Goal: Task Accomplishment & Management: Use online tool/utility

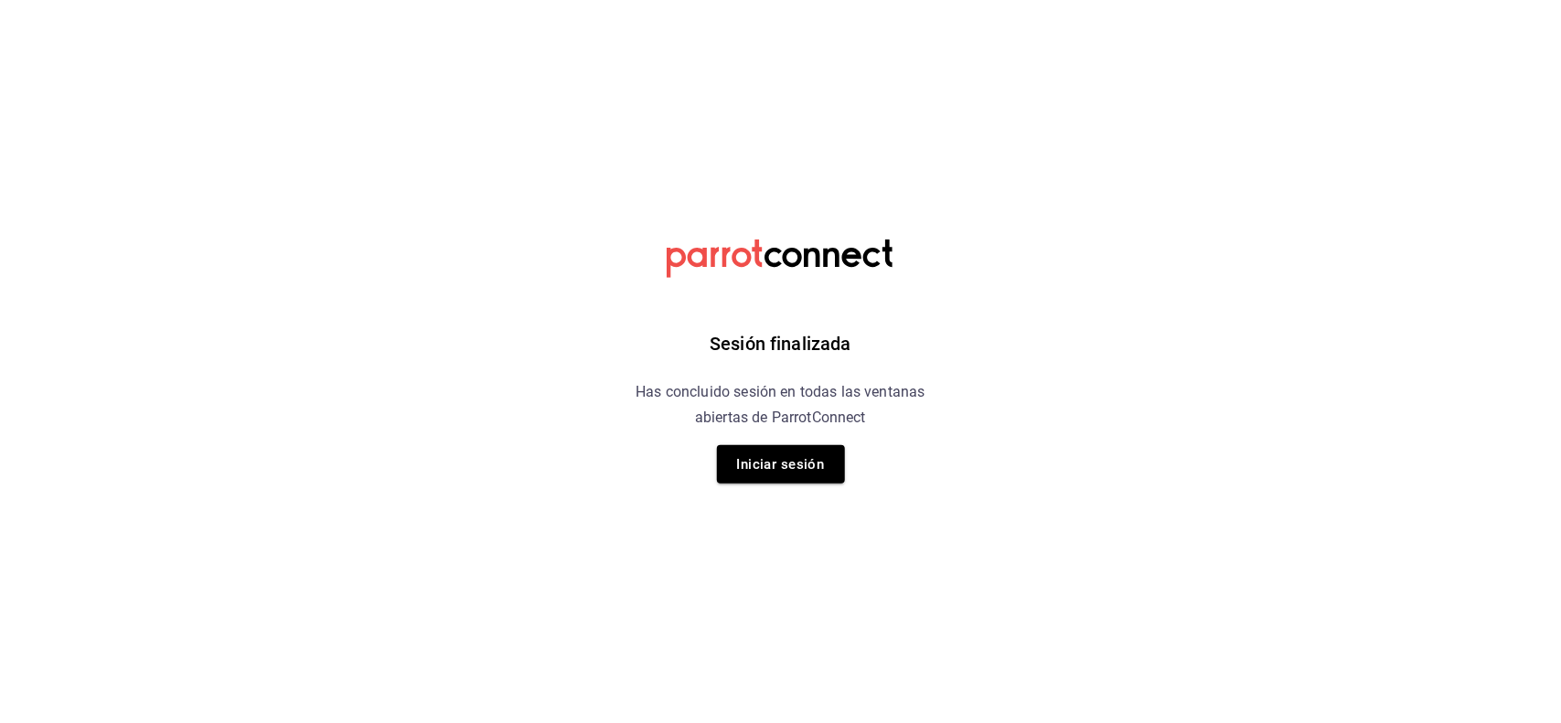
click at [701, 478] on div "Sesión finalizada Has concluido sesión en todas las ventanas abiertas de Parrot…" at bounding box center [780, 361] width 462 height 723
click at [747, 459] on button "Iniciar sesión" at bounding box center [781, 464] width 128 height 38
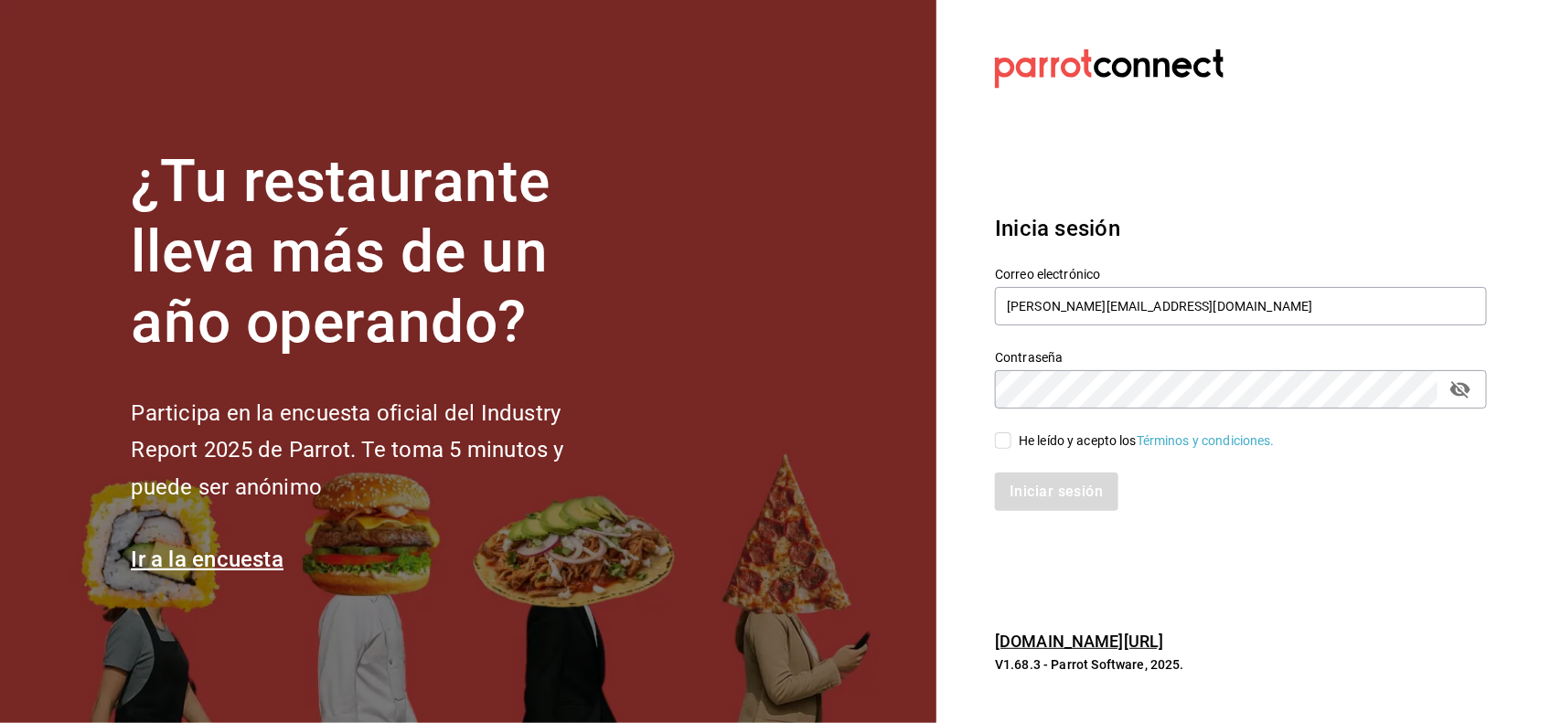
click at [1007, 448] on input "He leído y acepto los Términos y condiciones." at bounding box center [1003, 440] width 16 height 16
checkbox input "true"
click at [1022, 505] on button "Iniciar sesión" at bounding box center [1057, 492] width 124 height 38
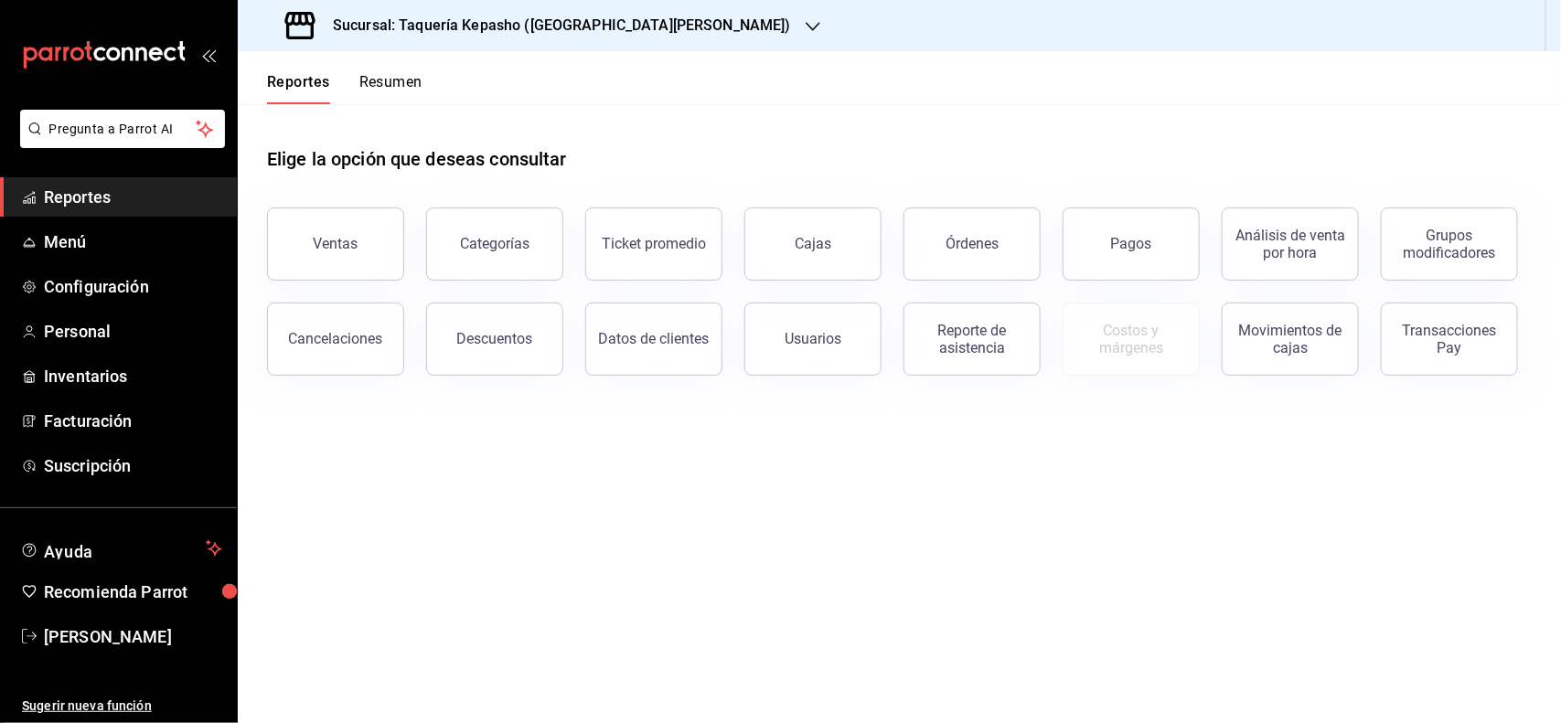
click at [412, 87] on button "Resumen" at bounding box center [390, 88] width 63 height 31
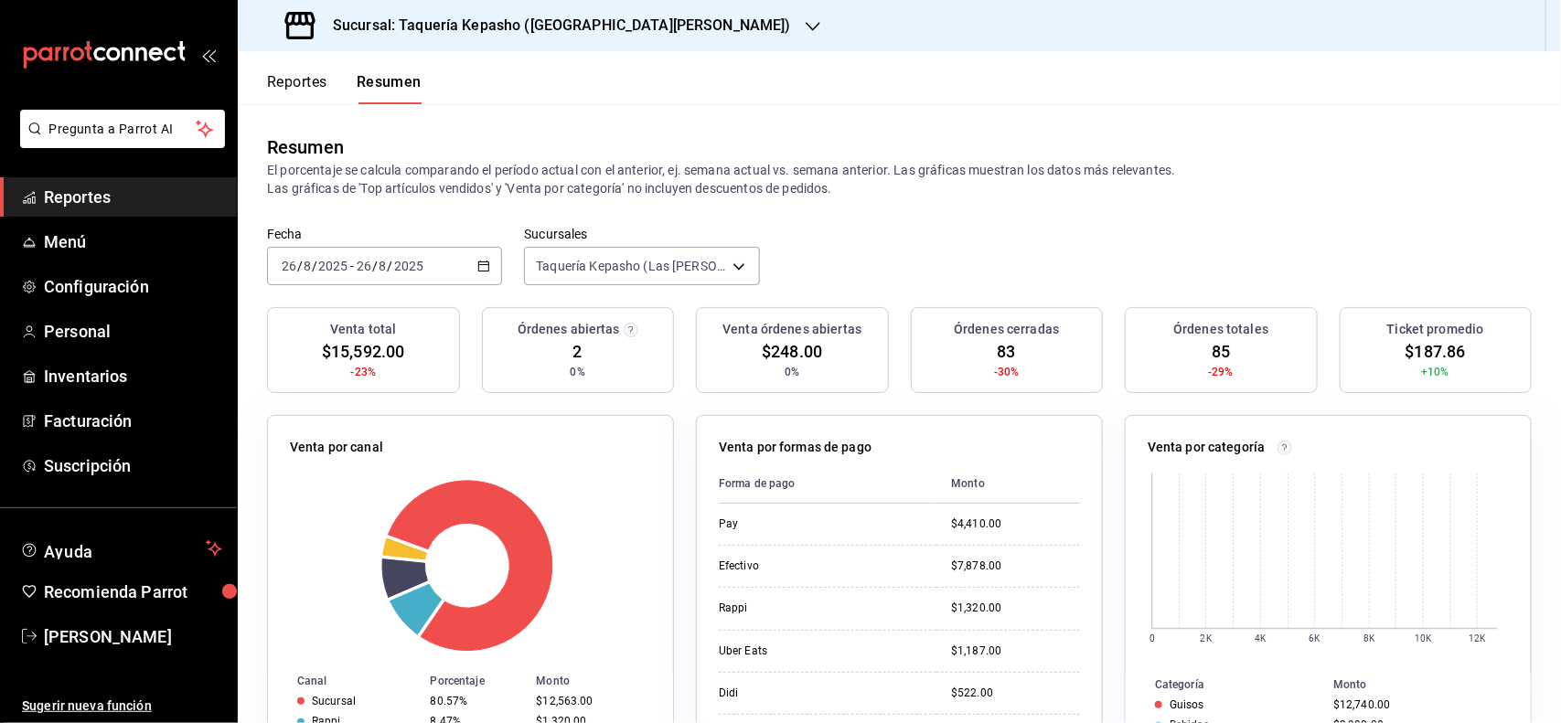
click at [454, 30] on h3 "Sucursal: Taquería Kepasho (Las Torres)" at bounding box center [554, 26] width 473 height 22
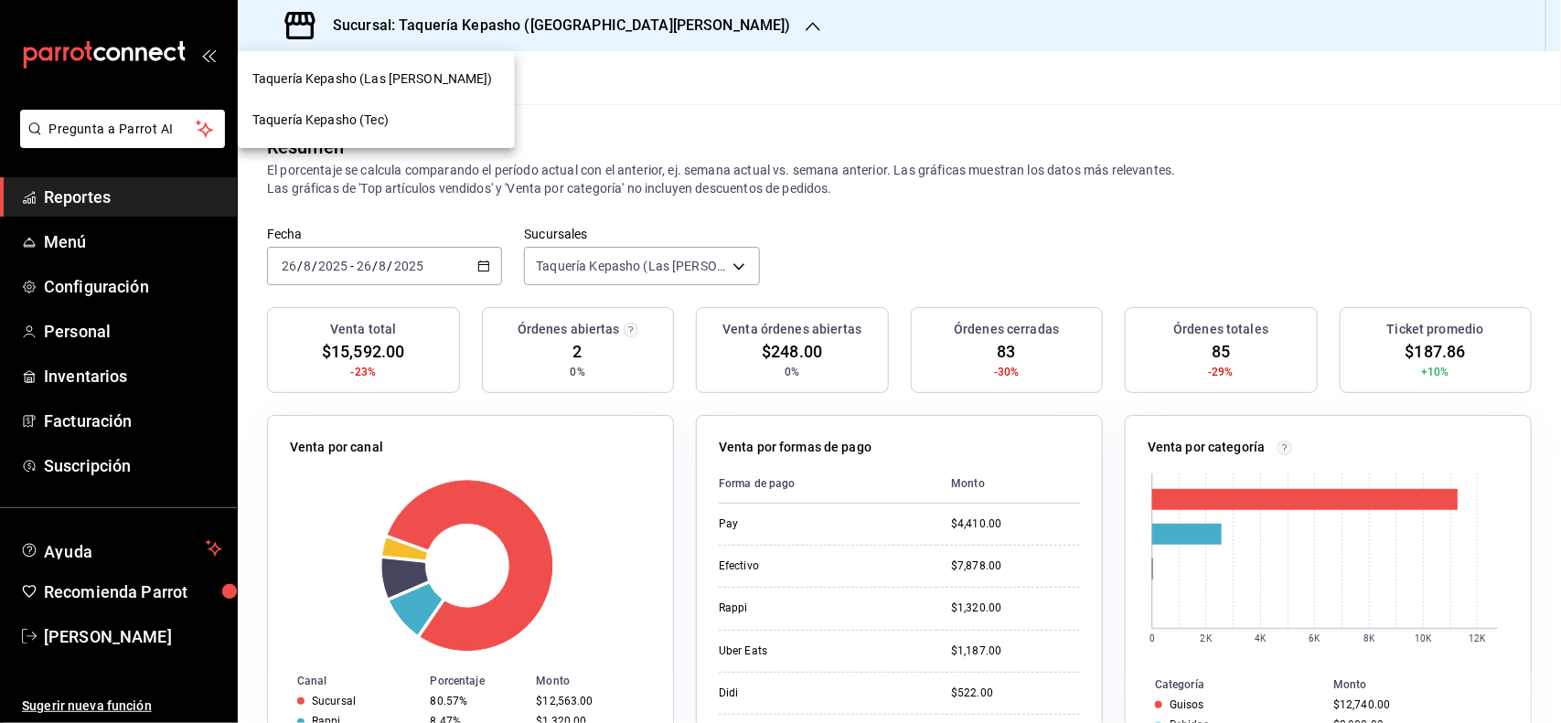
click at [453, 121] on div "Taquería Kepasho (Tec)" at bounding box center [376, 120] width 248 height 19
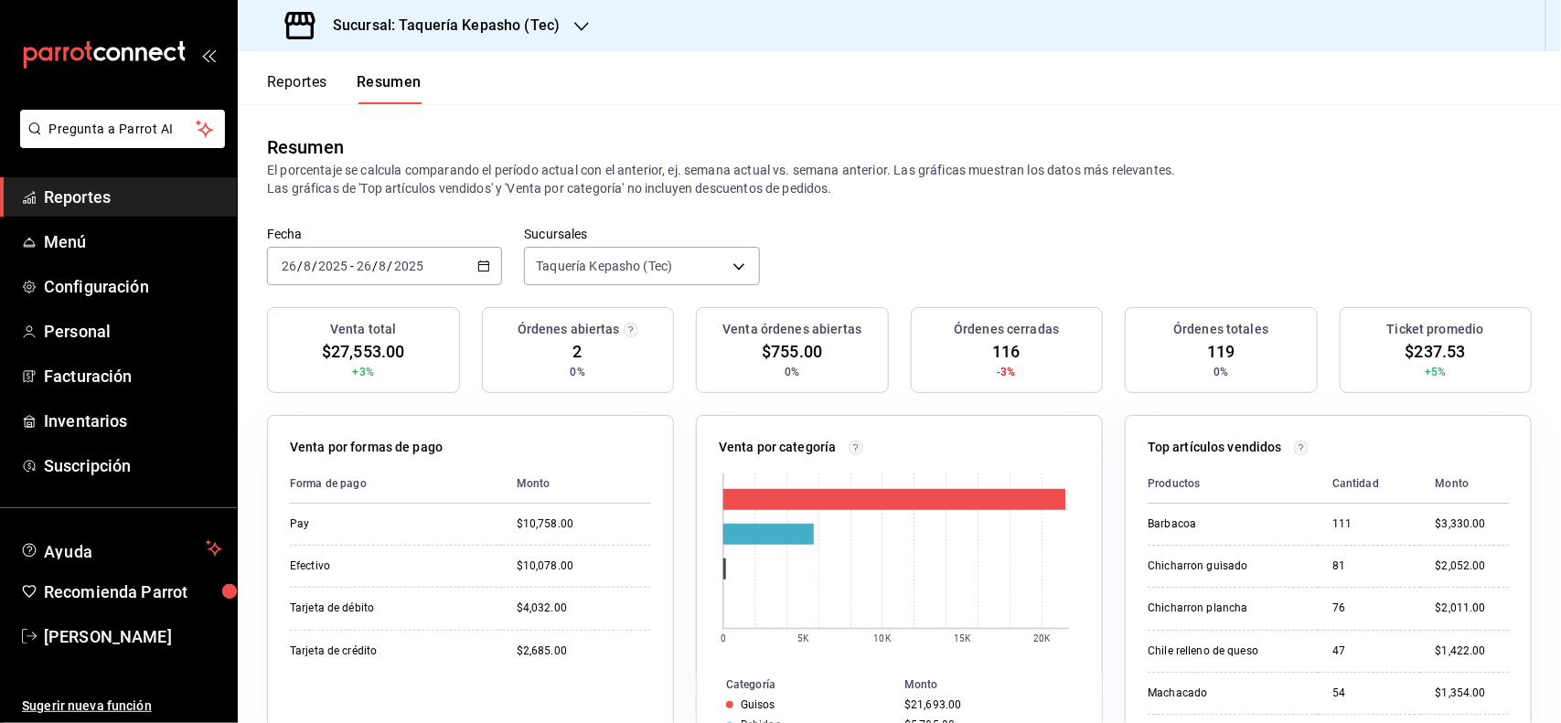
click at [321, 92] on button "Reportes" at bounding box center [297, 88] width 60 height 31
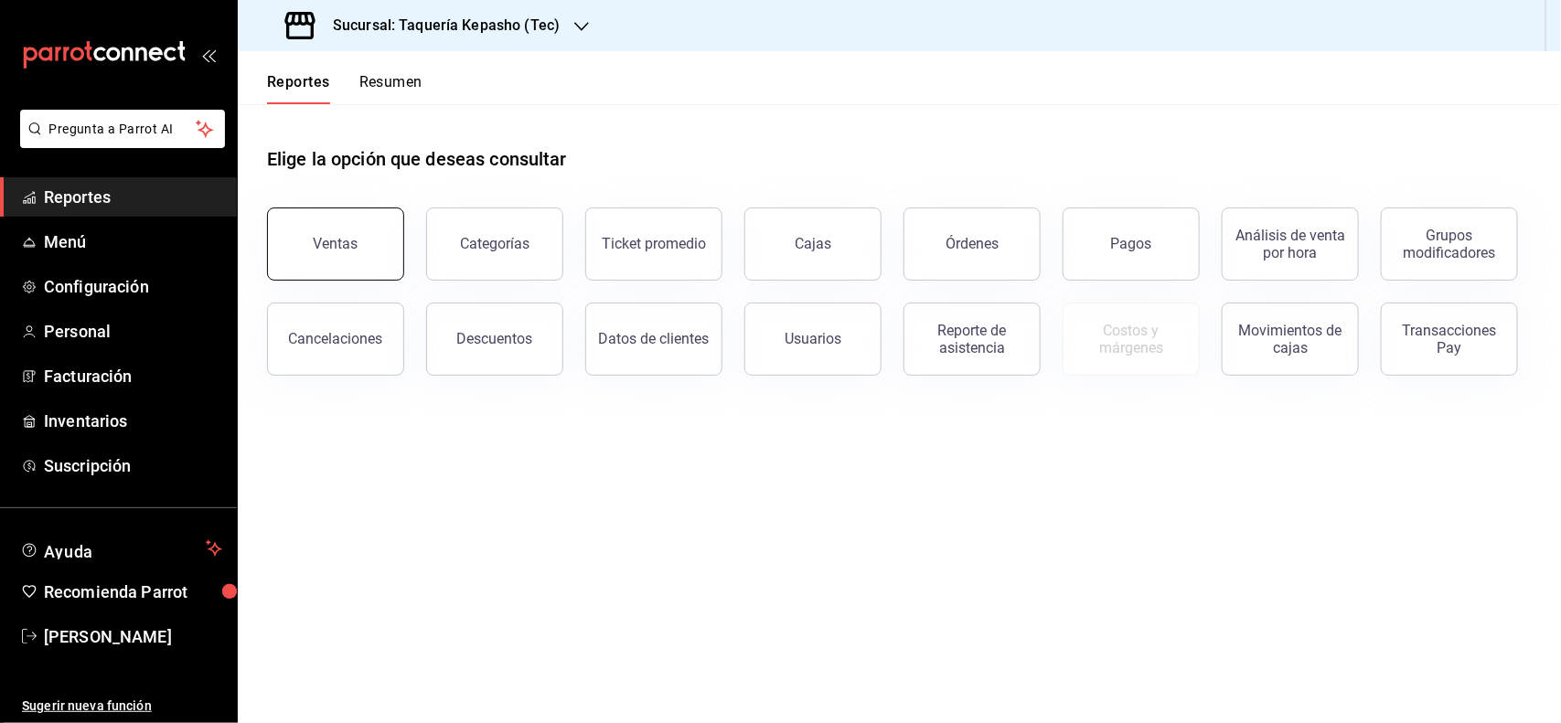
click at [347, 252] on button "Ventas" at bounding box center [335, 244] width 137 height 73
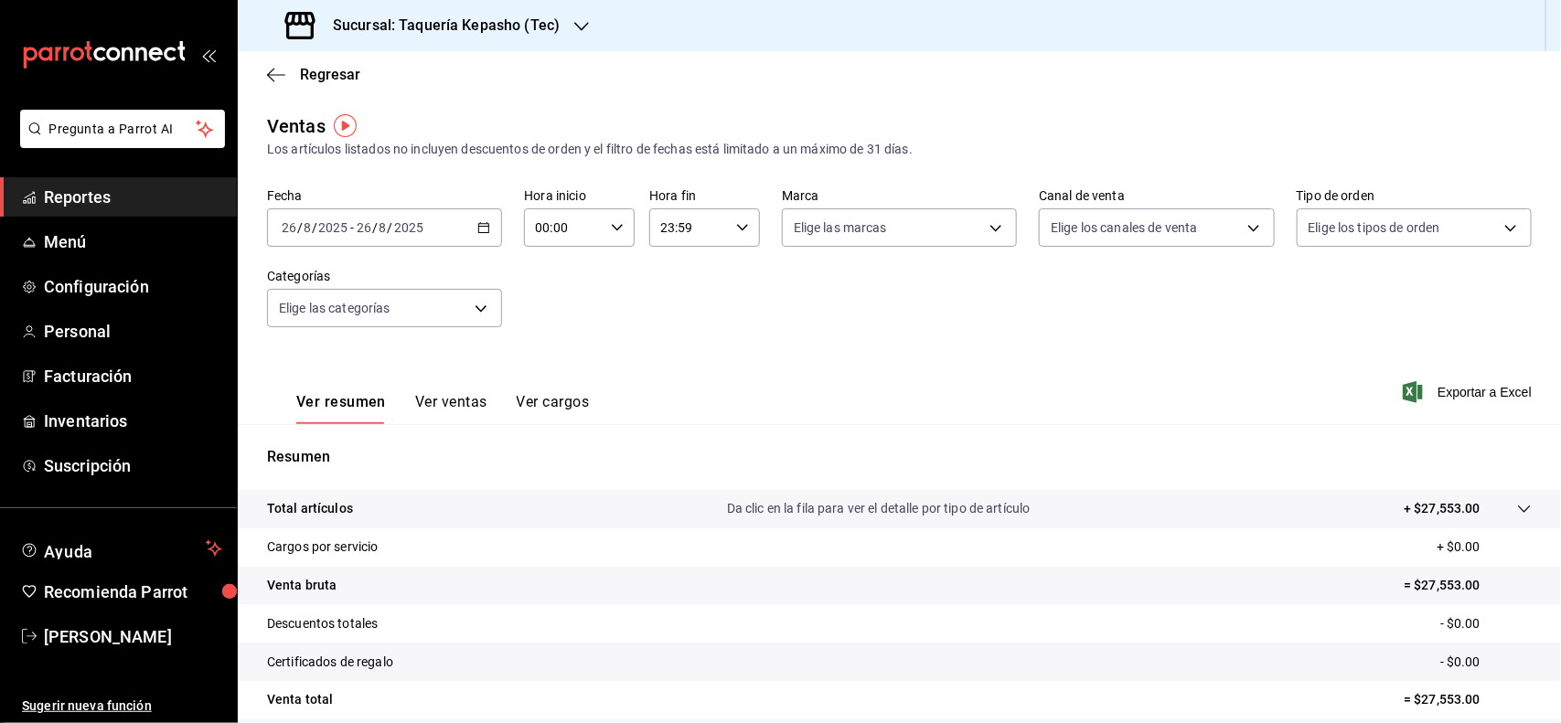
click at [448, 402] on button "Ver ventas" at bounding box center [451, 408] width 72 height 31
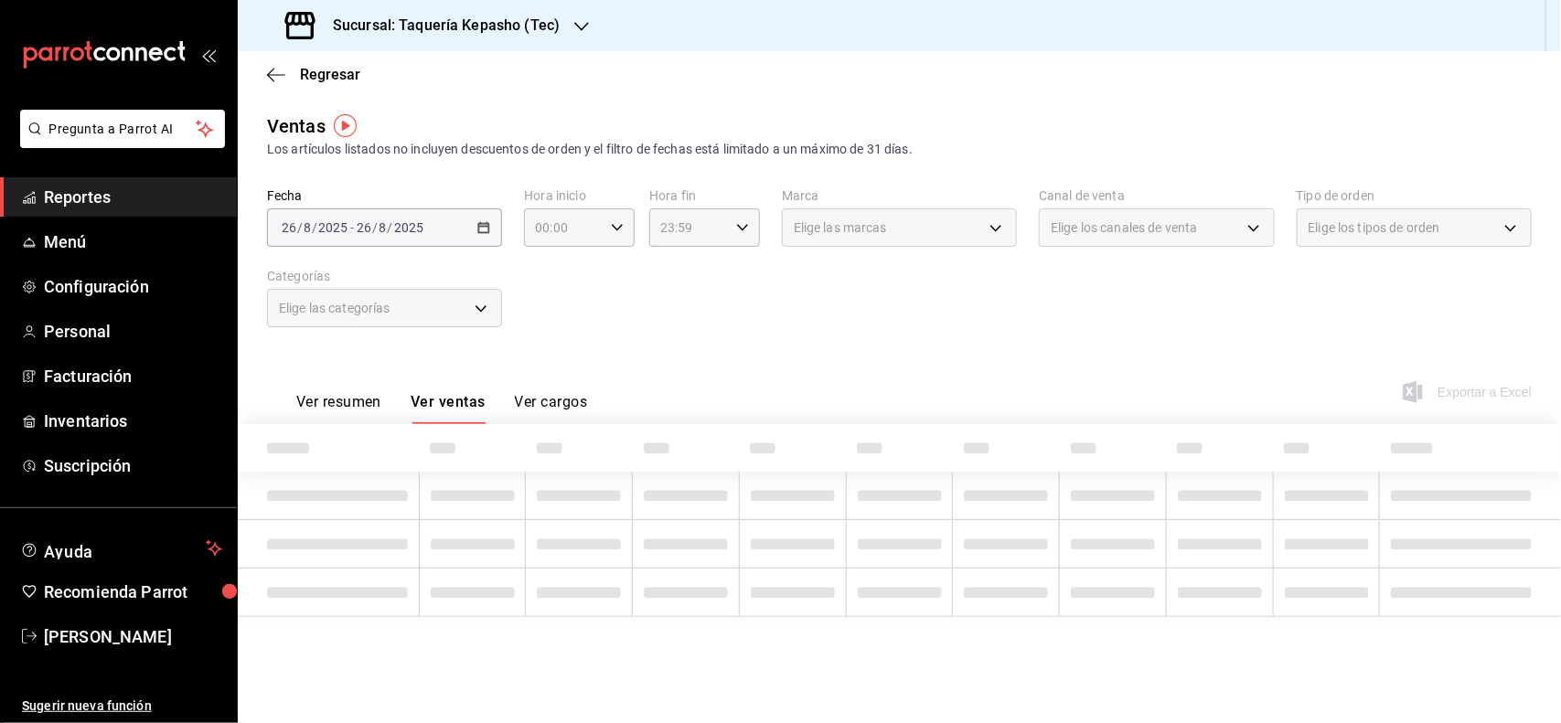
click at [444, 318] on div "Elige las categorías" at bounding box center [384, 308] width 235 height 38
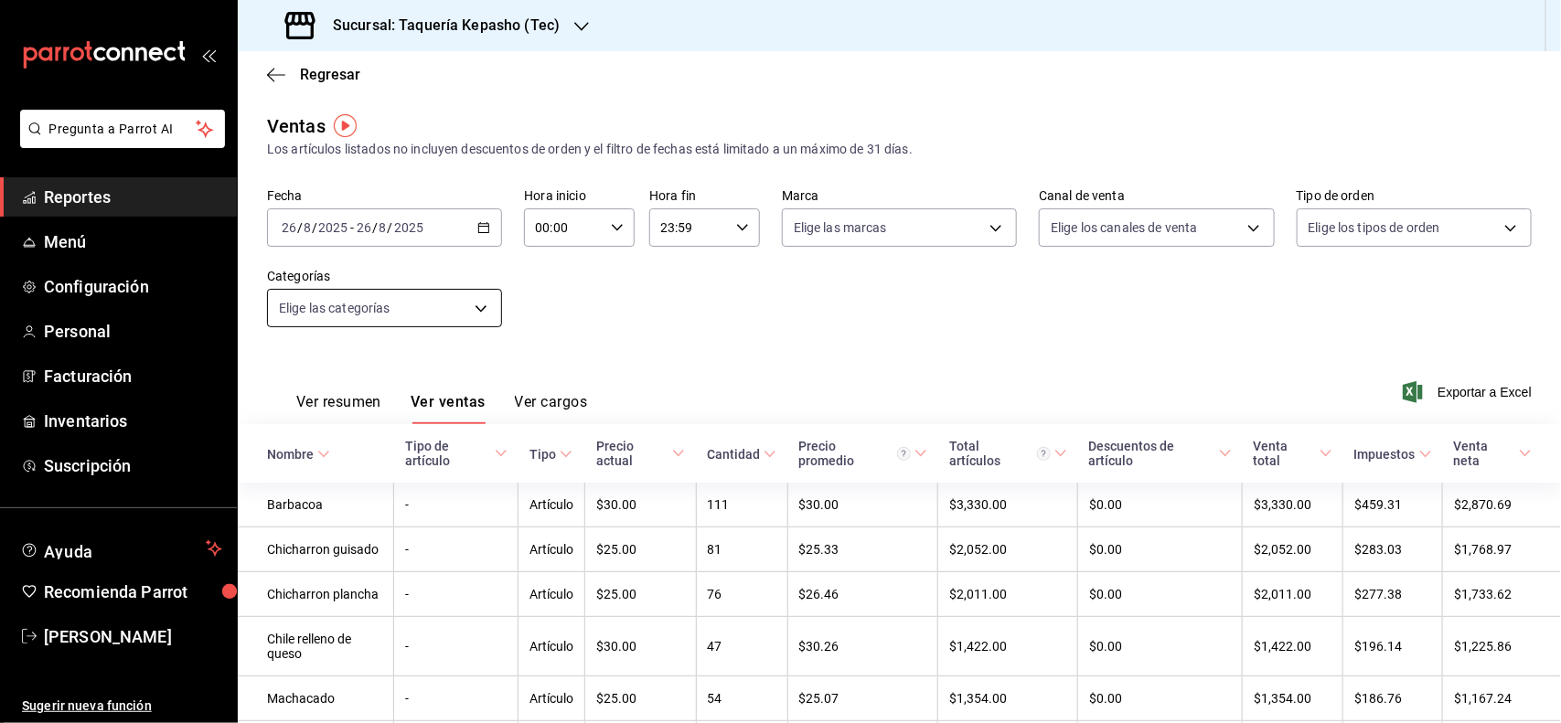
click at [449, 304] on body "Pregunta a Parrot AI Reportes Menú Configuración Personal Facturación Inventari…" at bounding box center [780, 361] width 1561 height 723
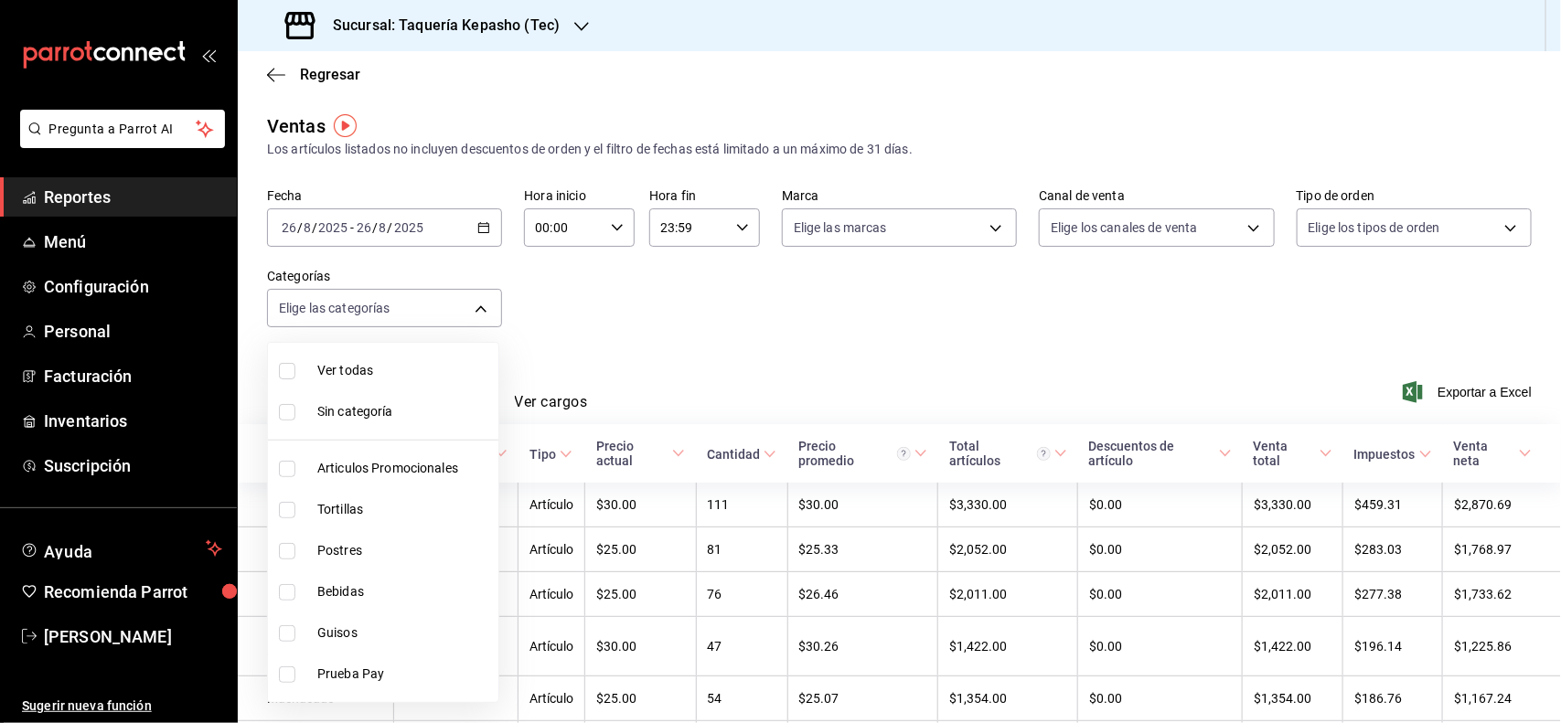
click at [400, 547] on span "Postres" at bounding box center [404, 550] width 174 height 19
type input "80394fb5-4f8c-4364-8ccf-133ca3d1566e"
checkbox input "true"
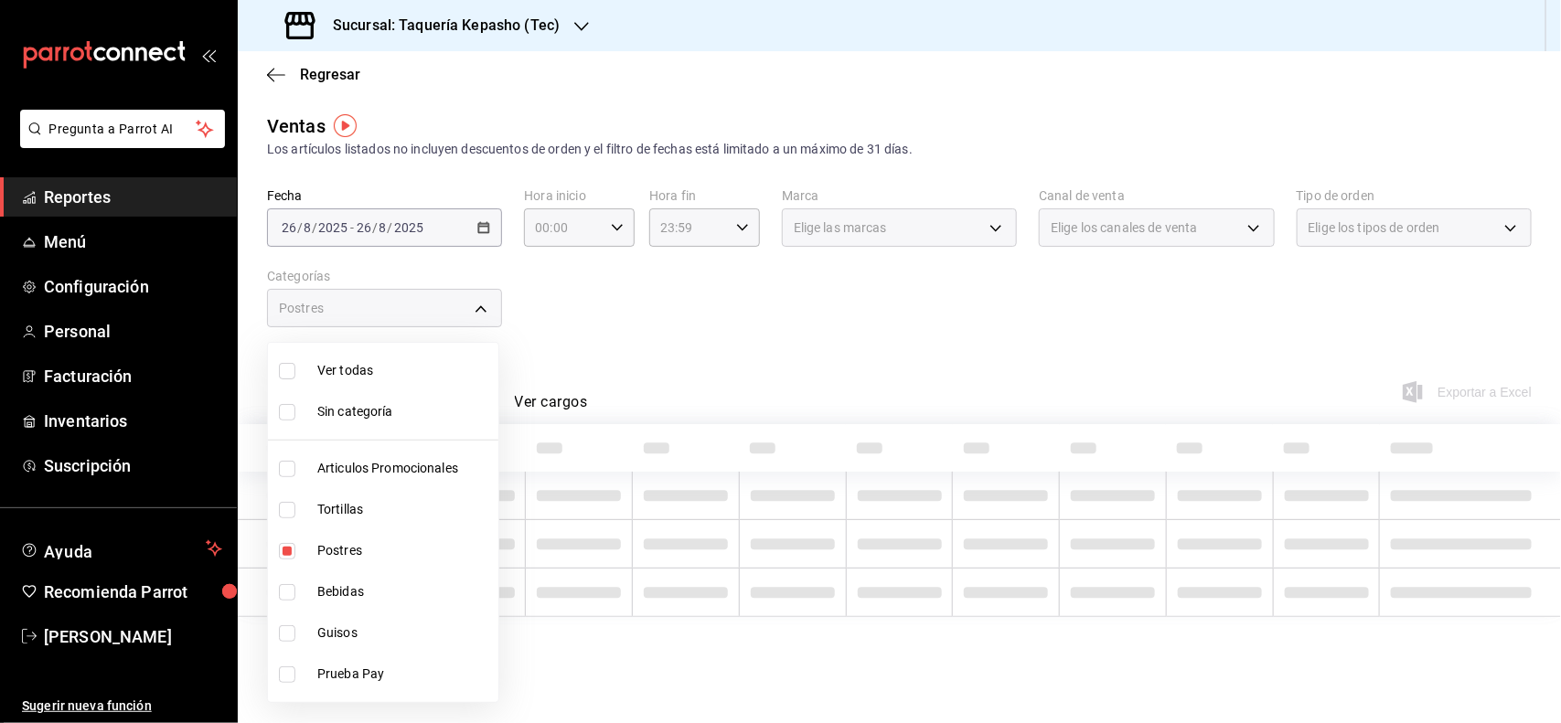
click at [723, 311] on div at bounding box center [780, 361] width 1561 height 723
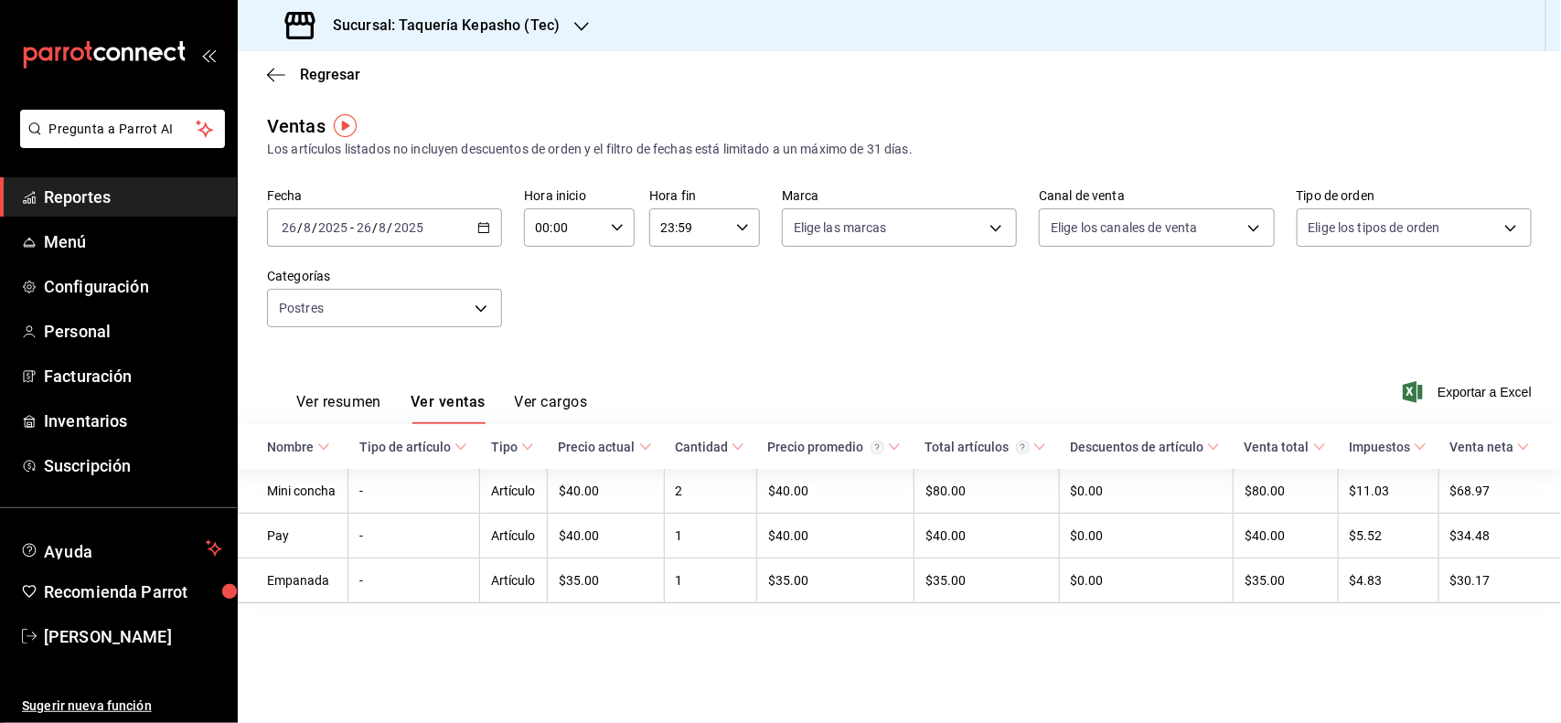
click at [435, 235] on div "2025-08-26 26 / 8 / 2025 - 2025-08-26 26 / 8 / 2025" at bounding box center [384, 227] width 235 height 38
click at [395, 321] on span "Ayer" at bounding box center [354, 324] width 142 height 19
click at [413, 304] on body "Pregunta a Parrot AI Reportes Menú Configuración Personal Facturación Inventari…" at bounding box center [780, 361] width 1561 height 723
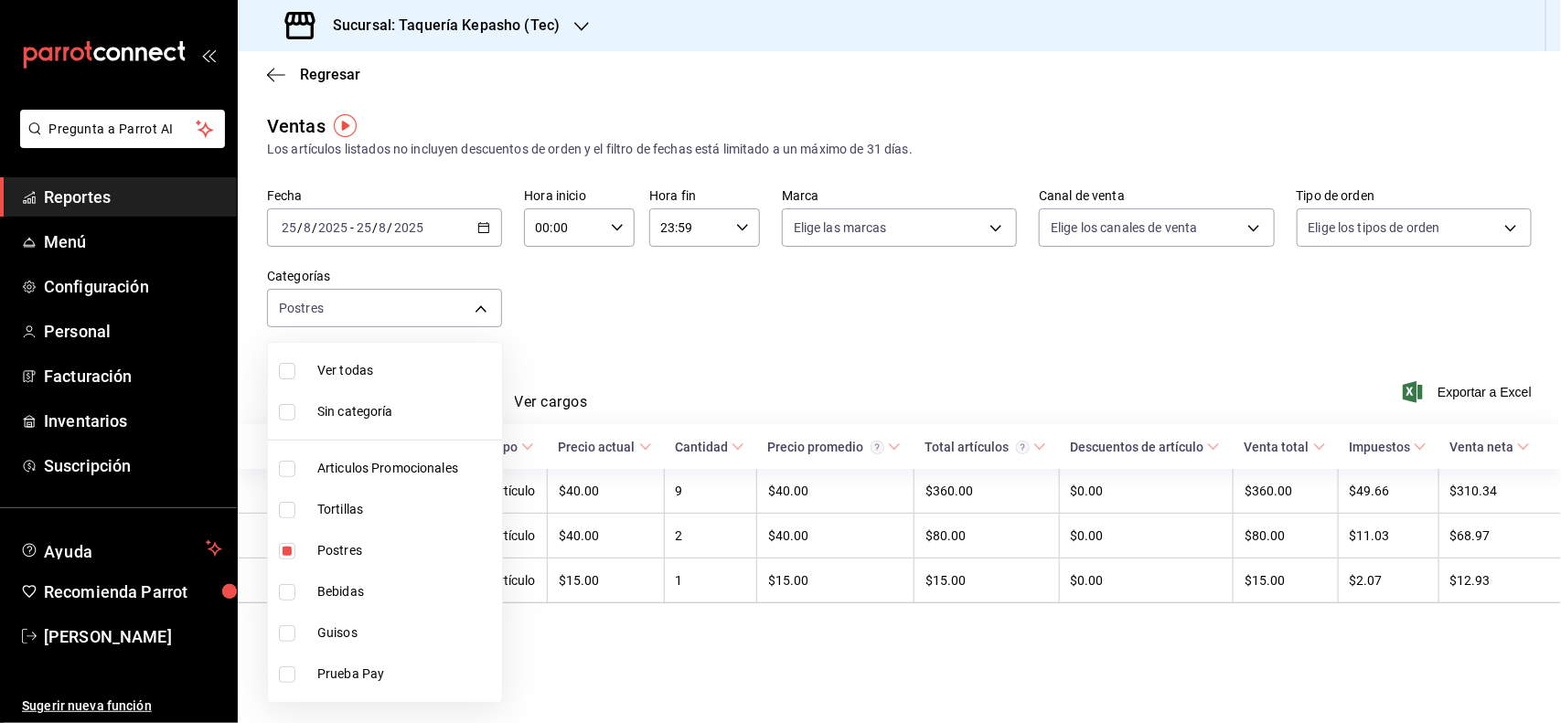
click at [884, 359] on div at bounding box center [780, 361] width 1561 height 723
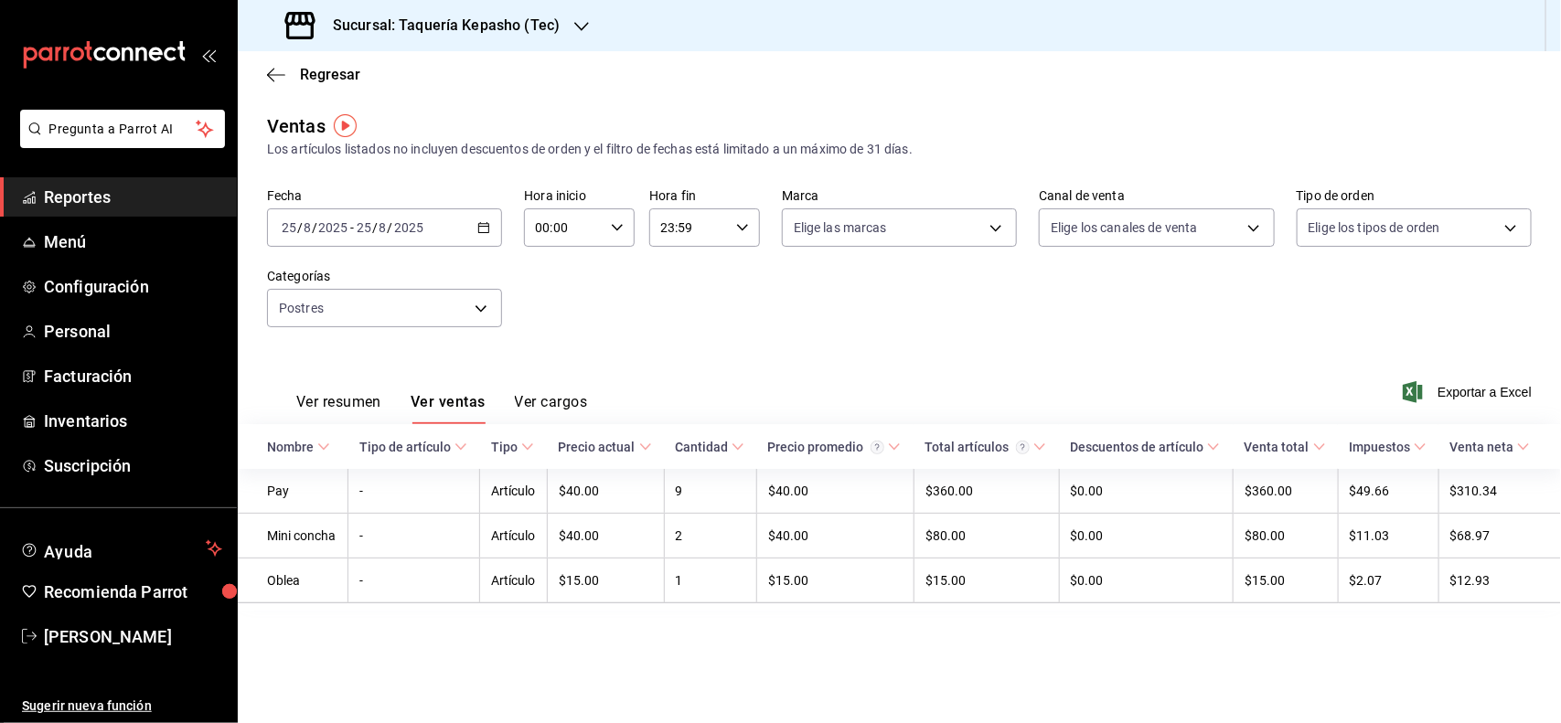
click at [477, 244] on div "2025-08-25 25 / 8 / 2025 - 2025-08-25 25 / 8 / 2025" at bounding box center [384, 227] width 235 height 38
click at [382, 263] on li "Hoy" at bounding box center [353, 282] width 171 height 41
